Goal: Obtain resource: Download file/media

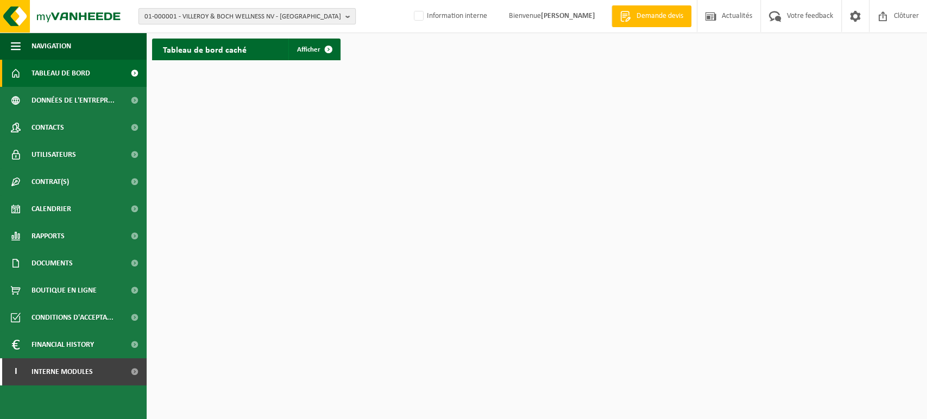
click at [236, 16] on span "01-000001 - VILLEROY & BOCH WELLNESS NV - ROESELARE" at bounding box center [242, 17] width 197 height 16
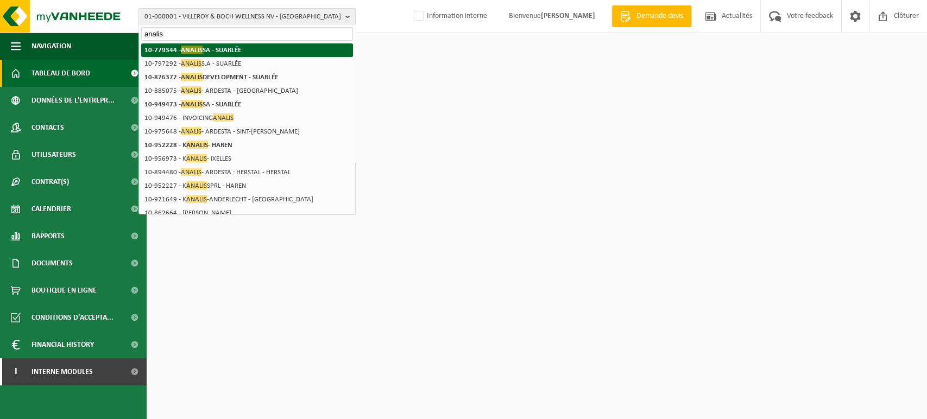
type input "analis"
click at [205, 47] on strong "10-779344 - ANALIS SA - SUARLÉE" at bounding box center [192, 50] width 97 height 8
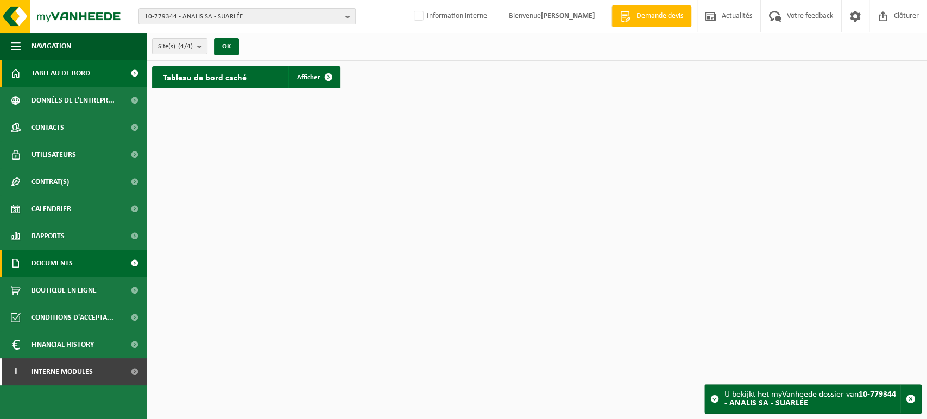
click at [46, 262] on span "Documents" at bounding box center [52, 263] width 41 height 27
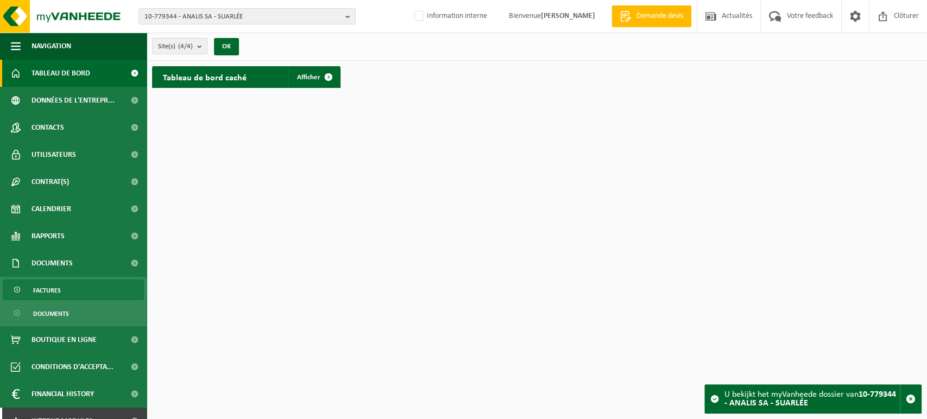
click at [67, 289] on link "Factures" at bounding box center [73, 290] width 141 height 21
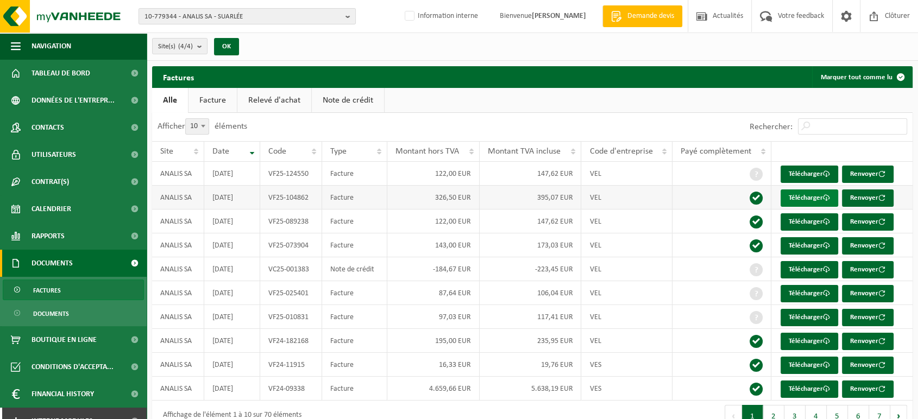
click at [813, 199] on link "Télécharger" at bounding box center [810, 198] width 58 height 17
click at [806, 173] on link "Télécharger" at bounding box center [810, 174] width 58 height 17
click at [804, 244] on link "Télécharger" at bounding box center [810, 245] width 58 height 17
